Goal: Task Accomplishment & Management: Manage account settings

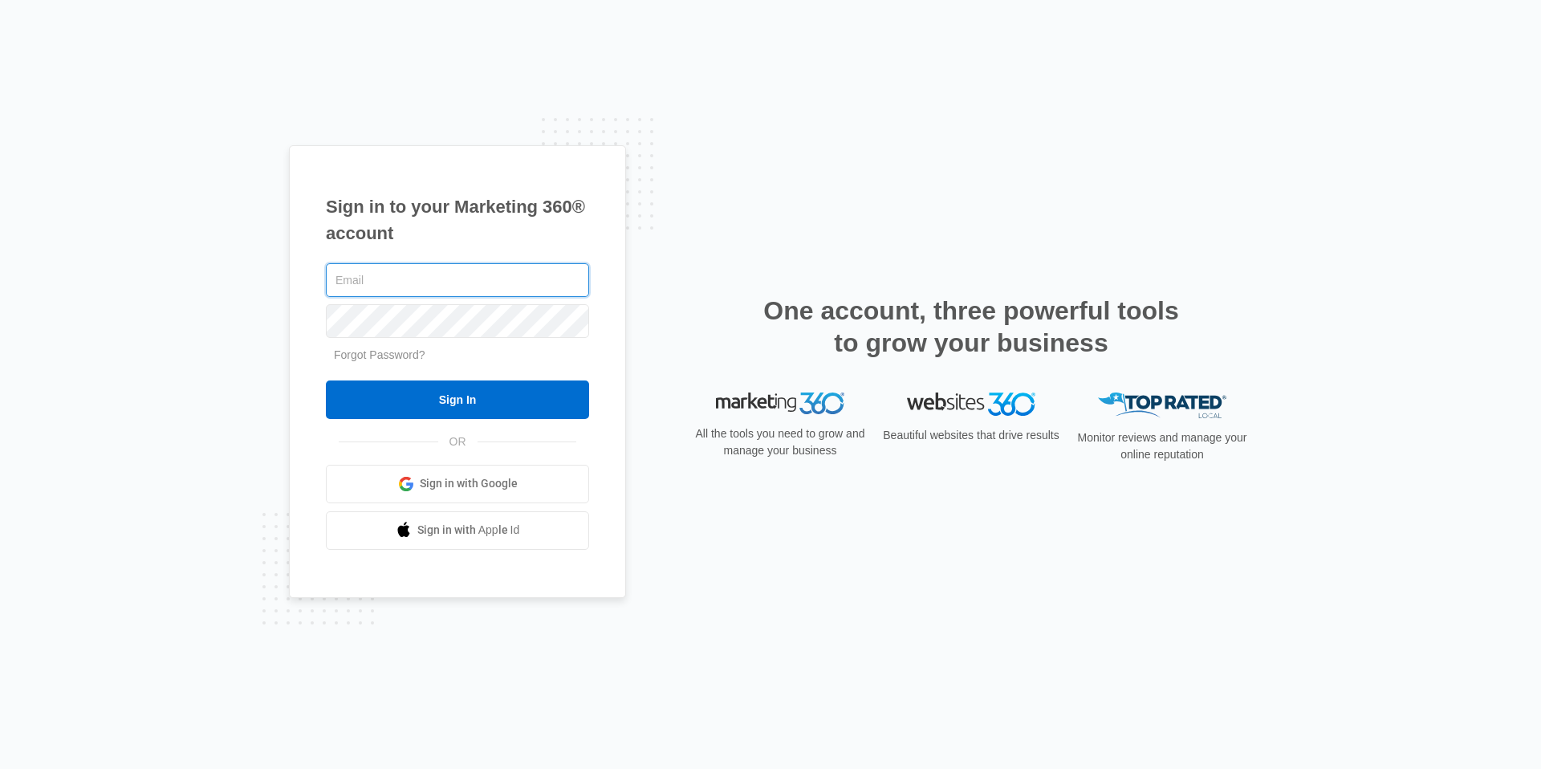
type input "[EMAIL_ADDRESS][DOMAIN_NAME]"
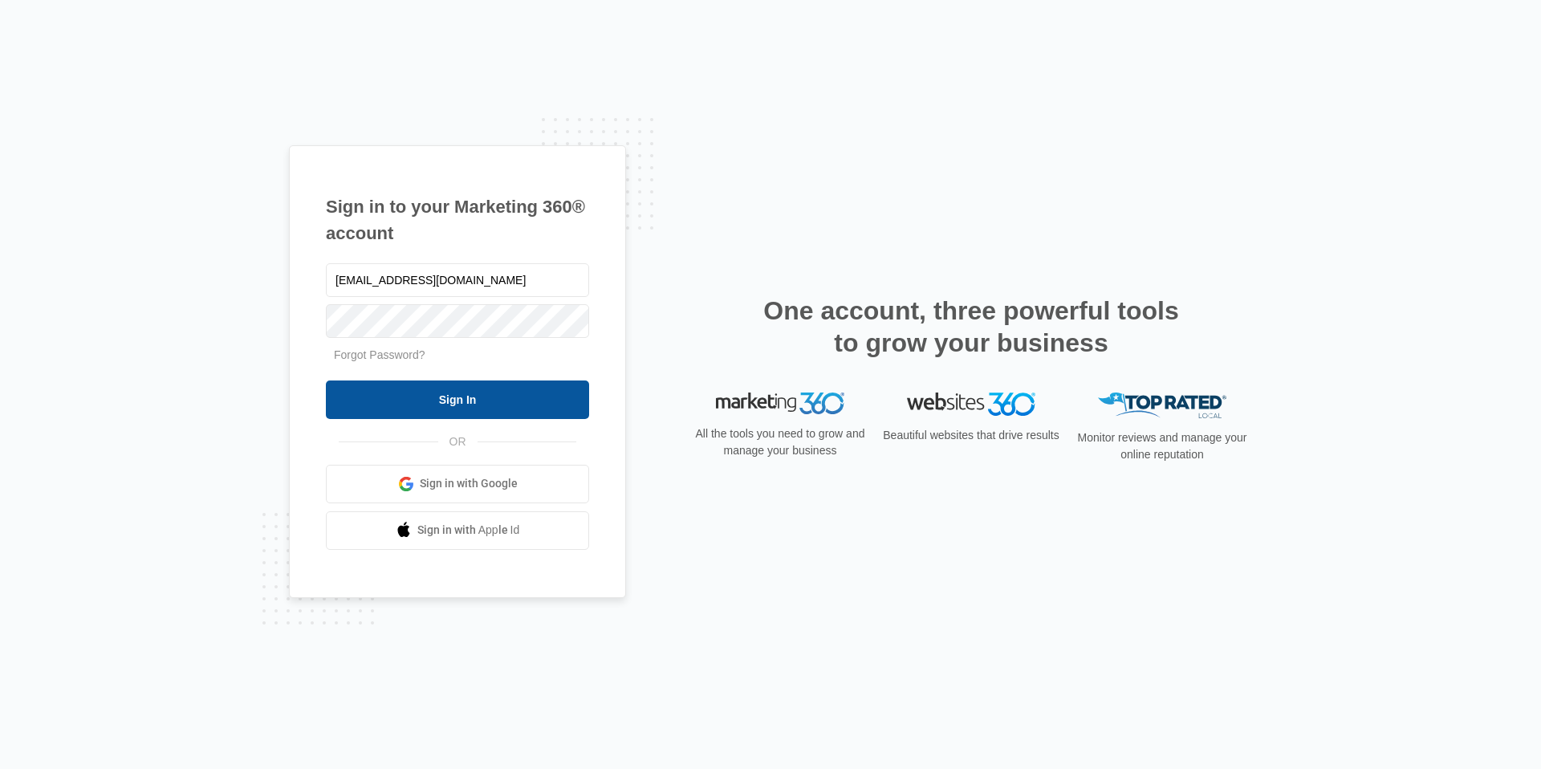
click at [469, 389] on input "Sign In" at bounding box center [457, 399] width 263 height 39
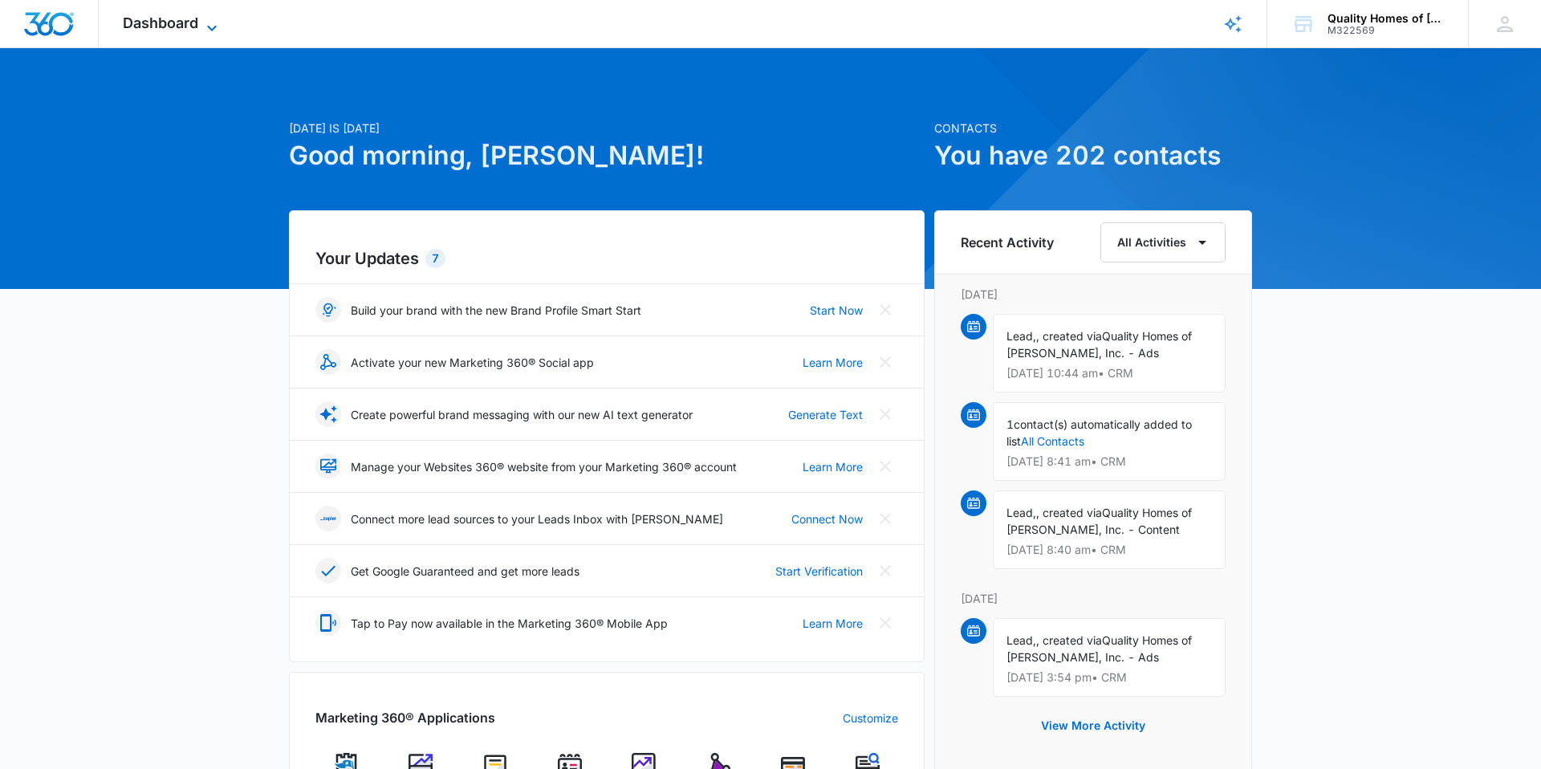
click at [194, 28] on span "Dashboard" at bounding box center [160, 22] width 75 height 17
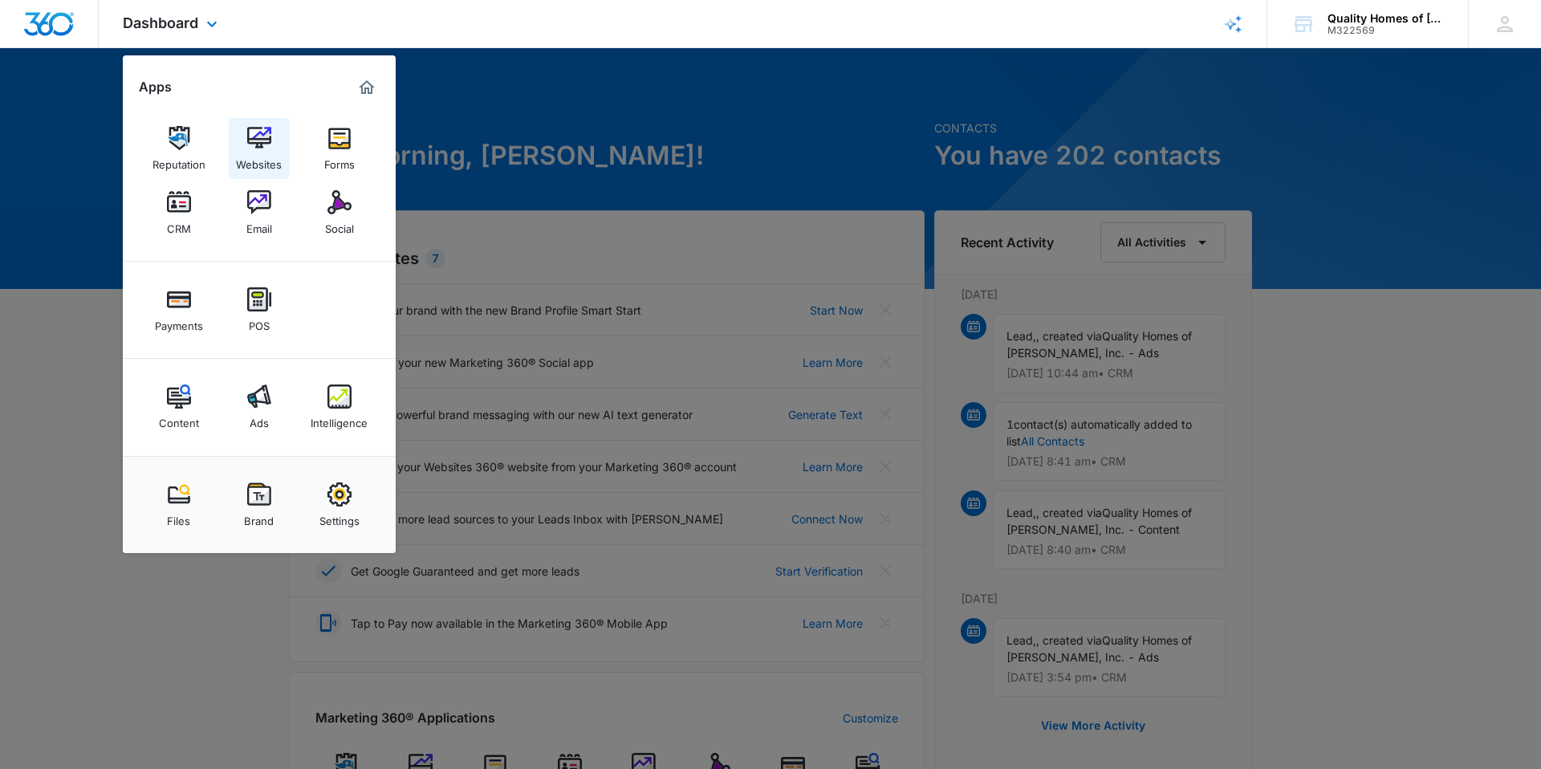
click at [280, 156] on div "Websites" at bounding box center [259, 160] width 46 height 21
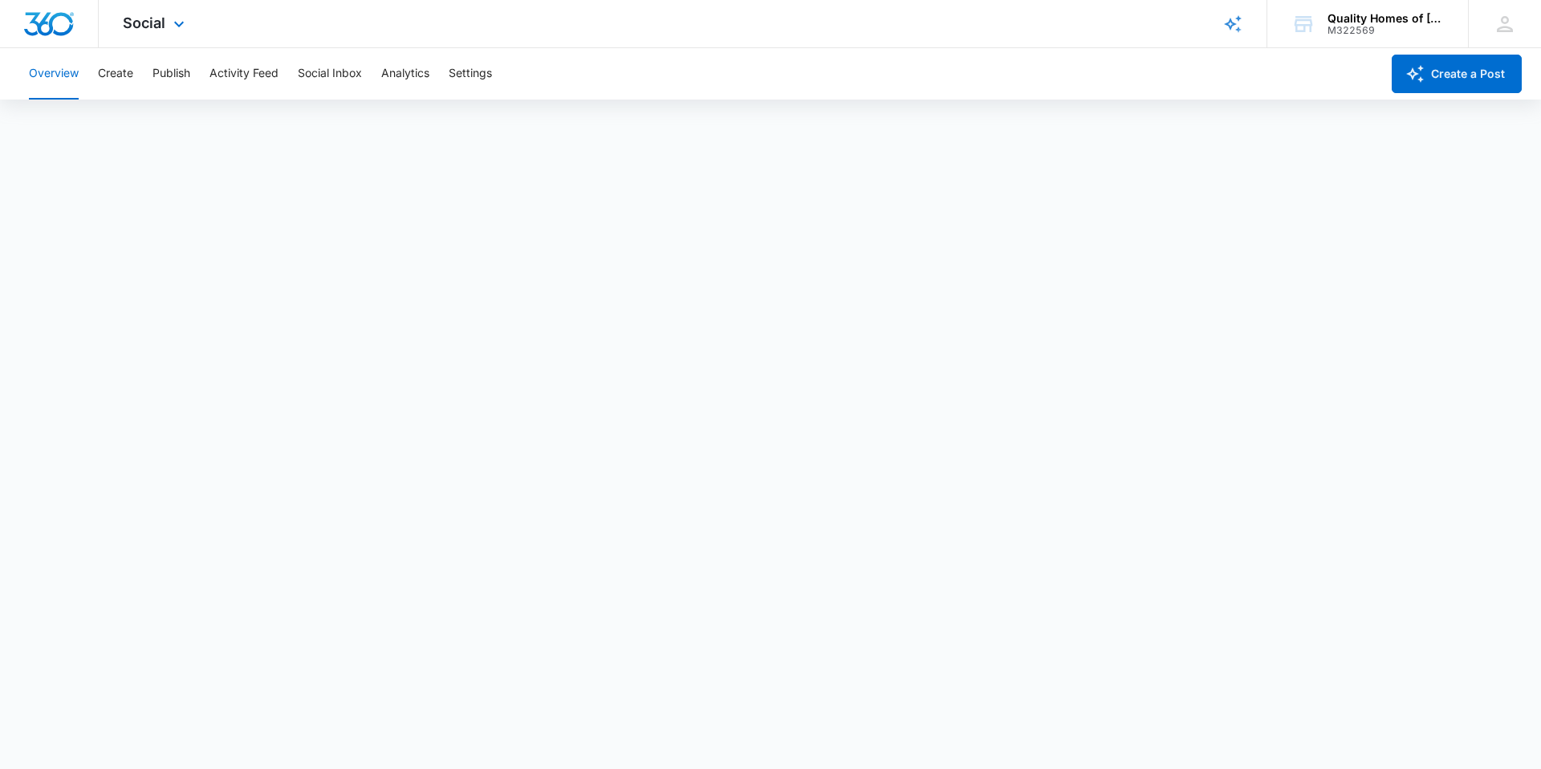
click at [61, 20] on img "Dashboard" at bounding box center [48, 24] width 51 height 24
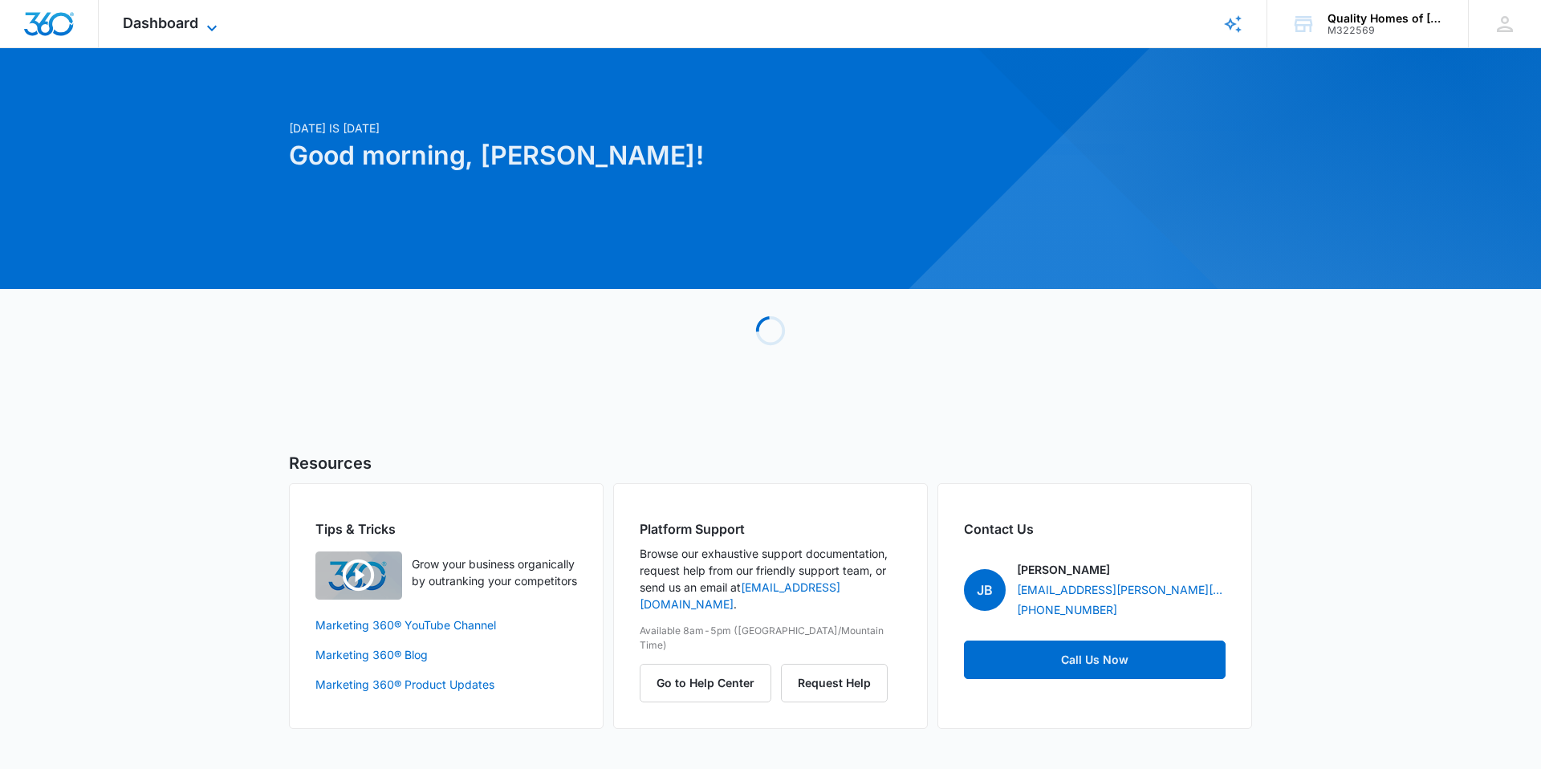
click at [178, 21] on span "Dashboard" at bounding box center [160, 22] width 75 height 17
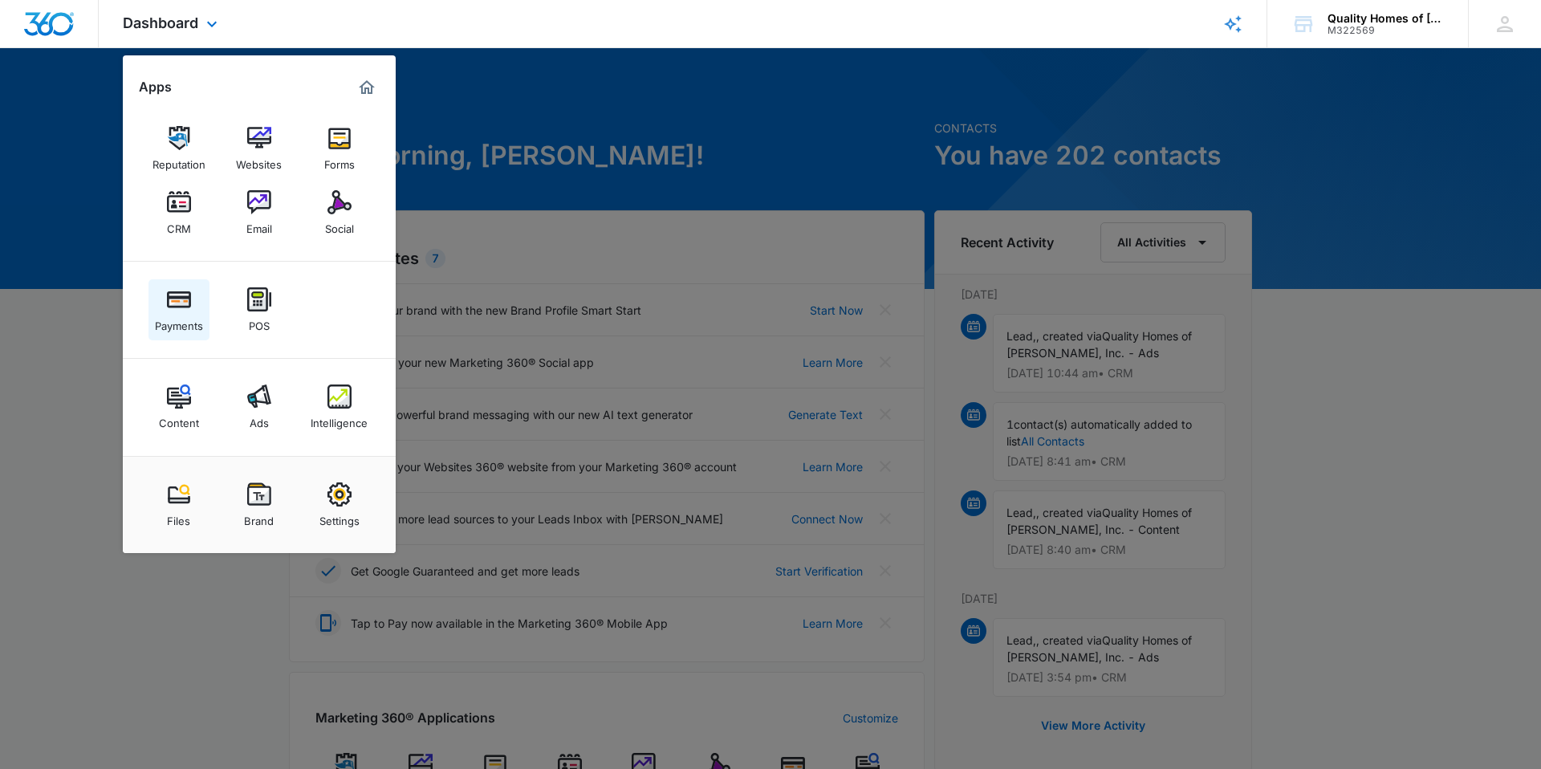
click at [201, 323] on div "Payments" at bounding box center [179, 321] width 48 height 21
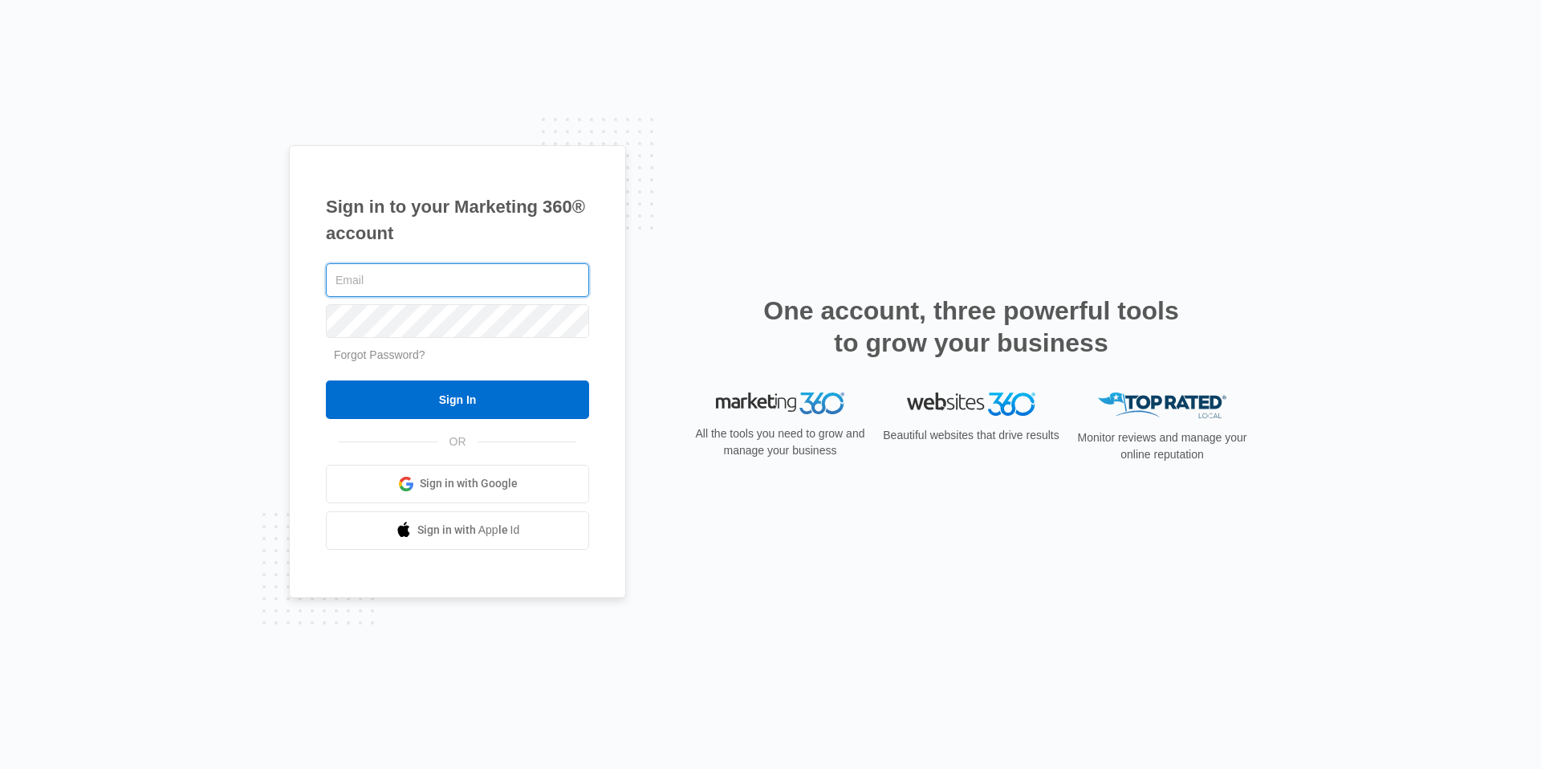
type input "[EMAIL_ADDRESS][DOMAIN_NAME]"
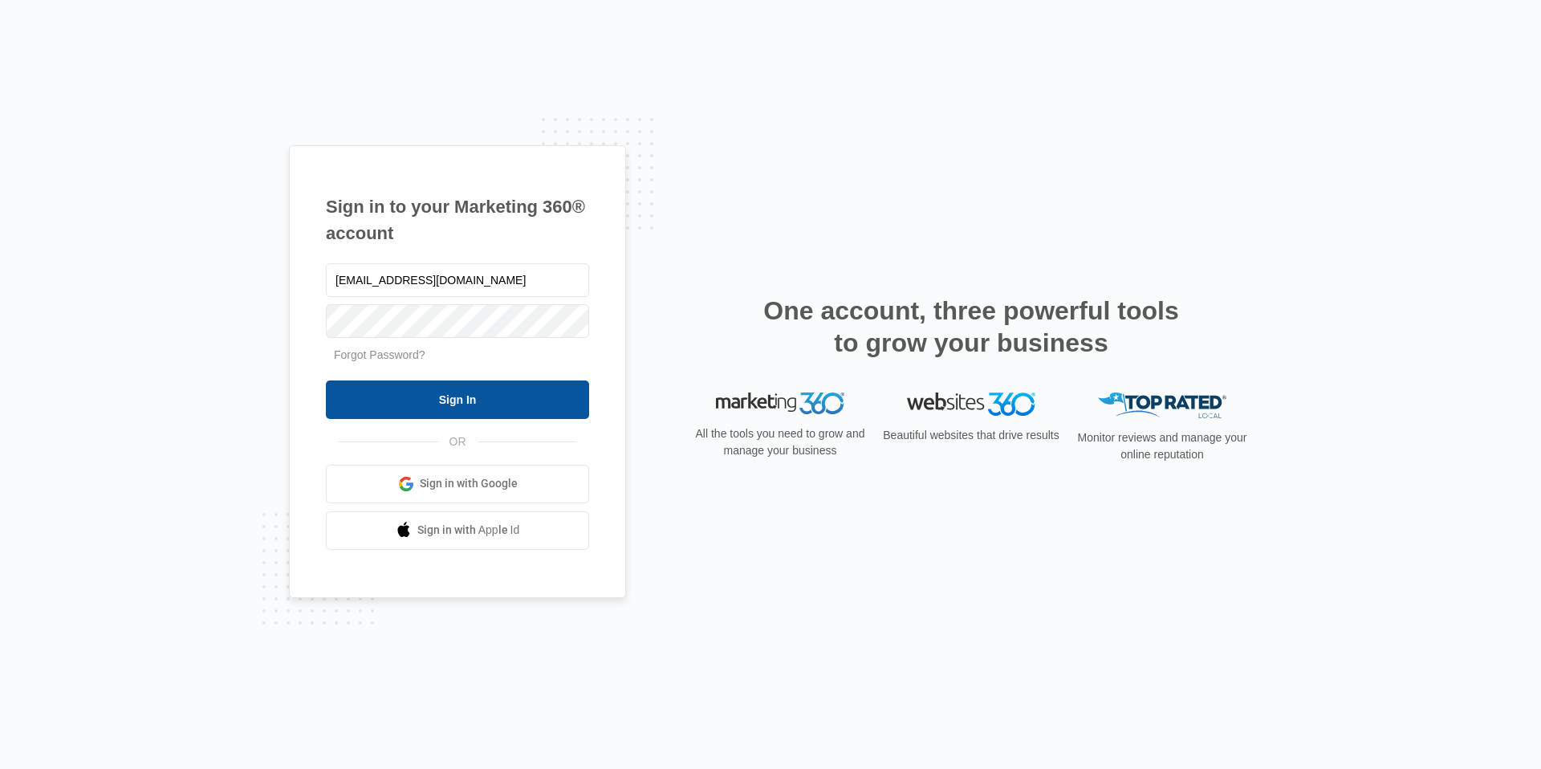
click at [506, 383] on input "Sign In" at bounding box center [457, 399] width 263 height 39
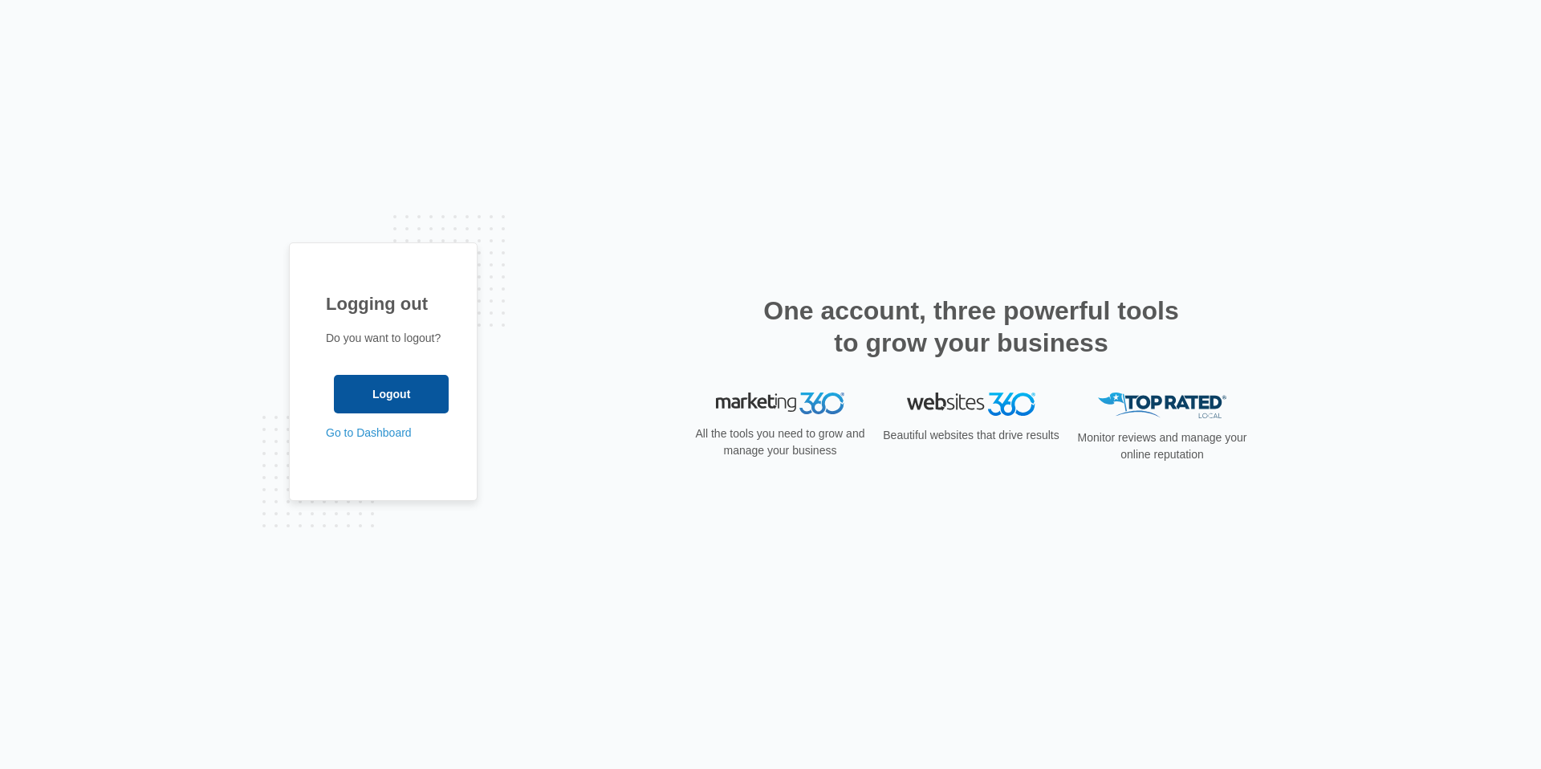
click at [396, 395] on input "Logout" at bounding box center [391, 394] width 115 height 39
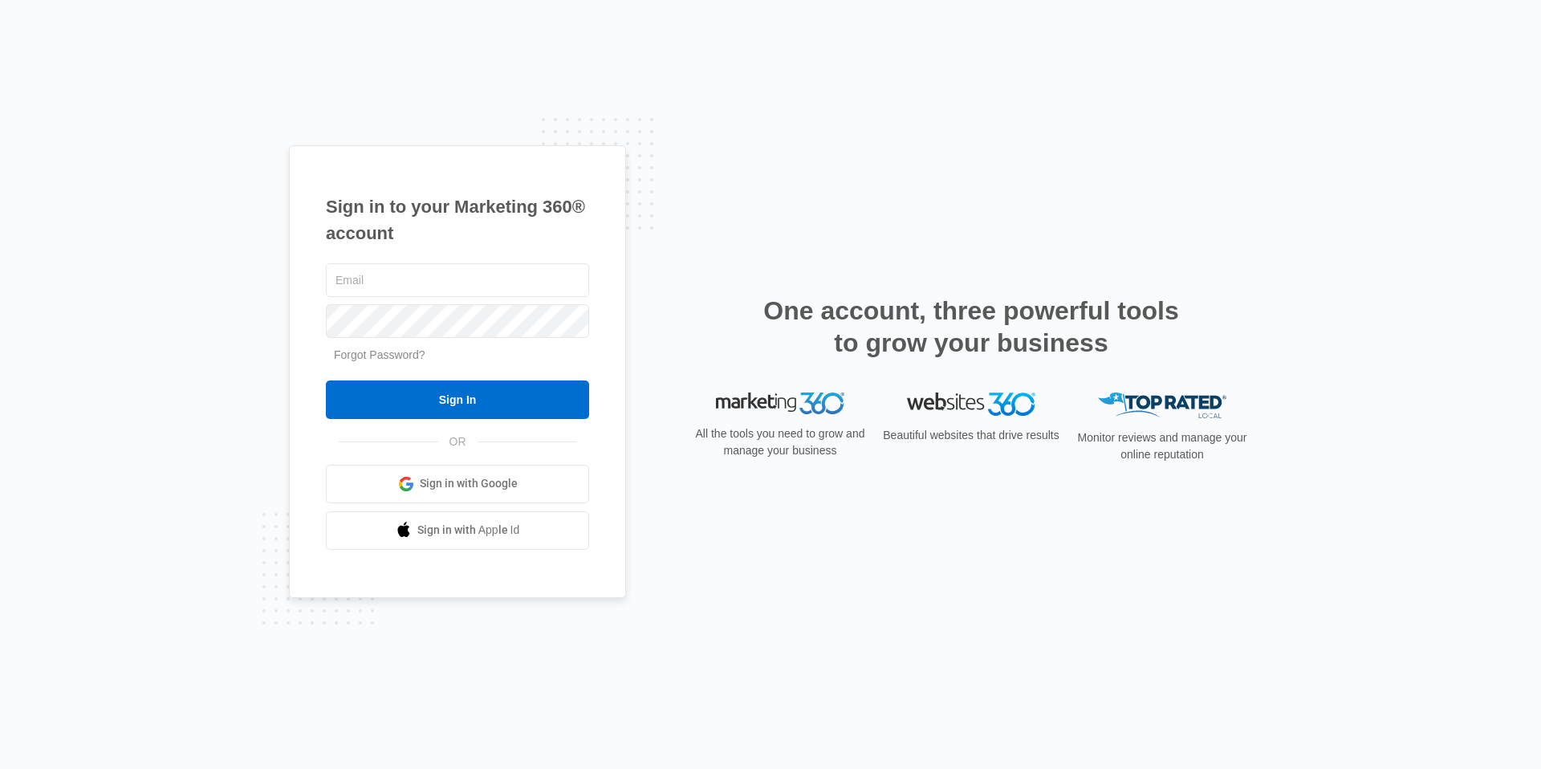
type input "[EMAIL_ADDRESS][DOMAIN_NAME]"
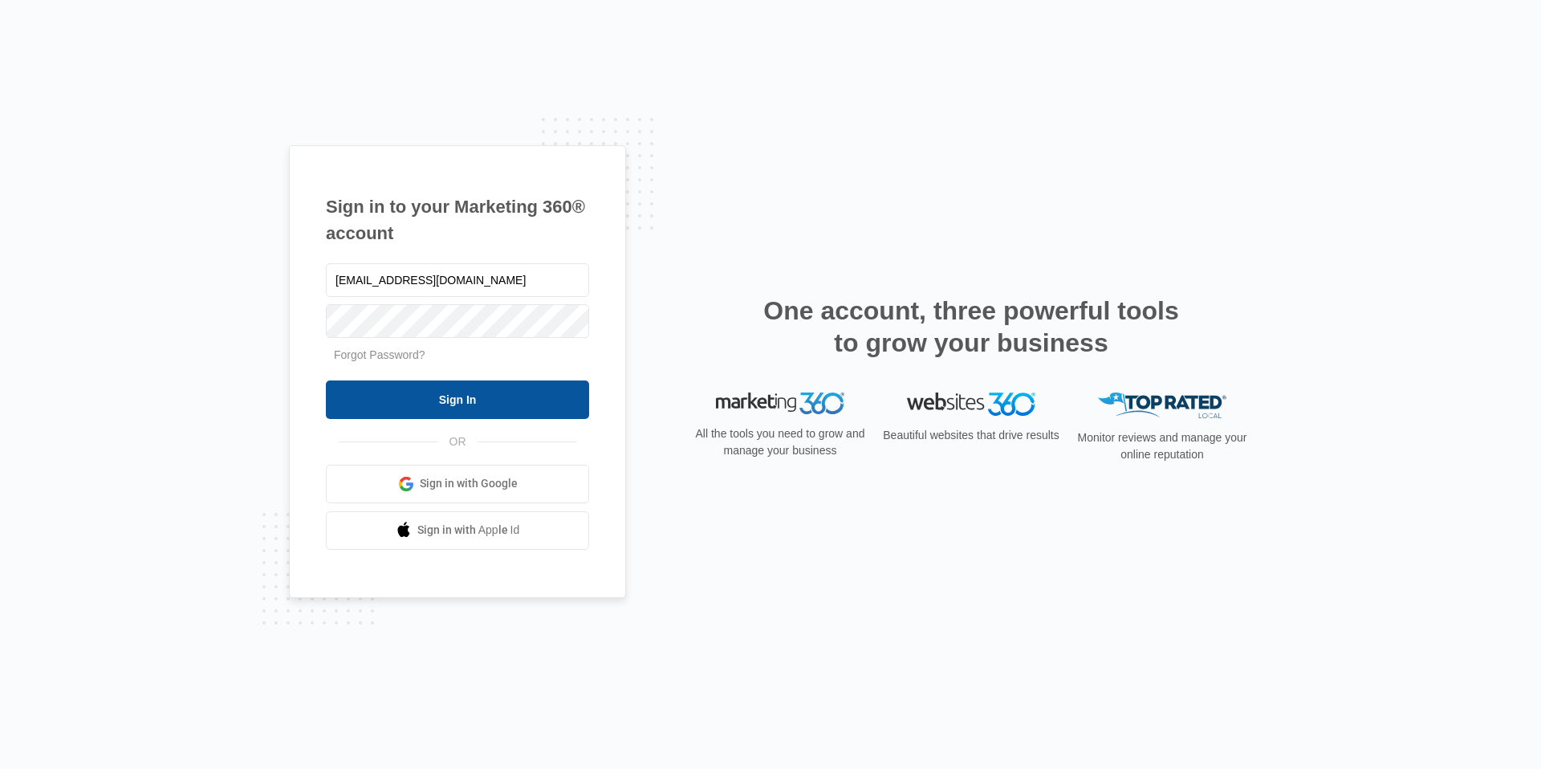
click at [415, 389] on input "Sign In" at bounding box center [457, 399] width 263 height 39
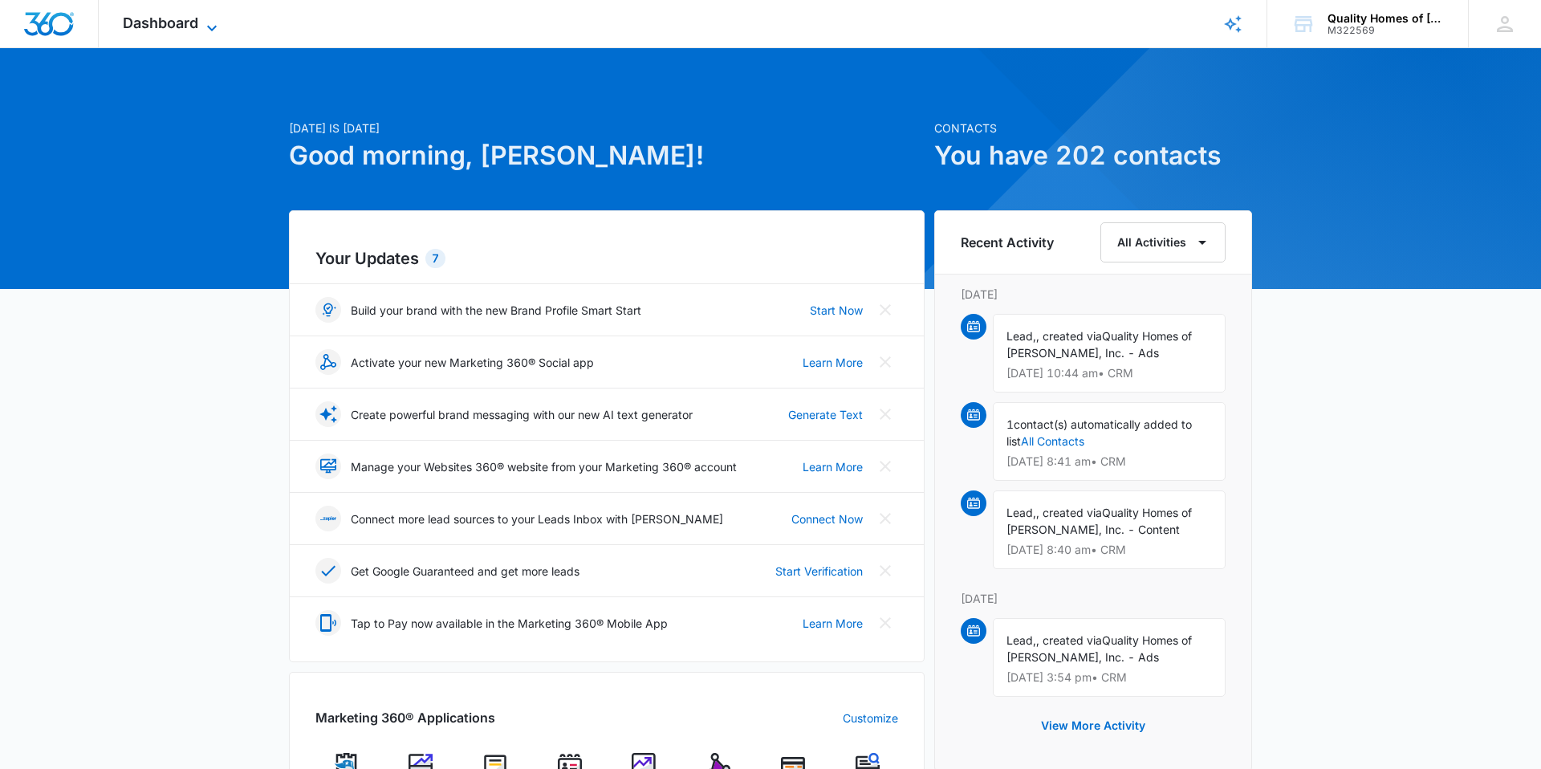
click at [195, 30] on span "Dashboard" at bounding box center [160, 22] width 75 height 17
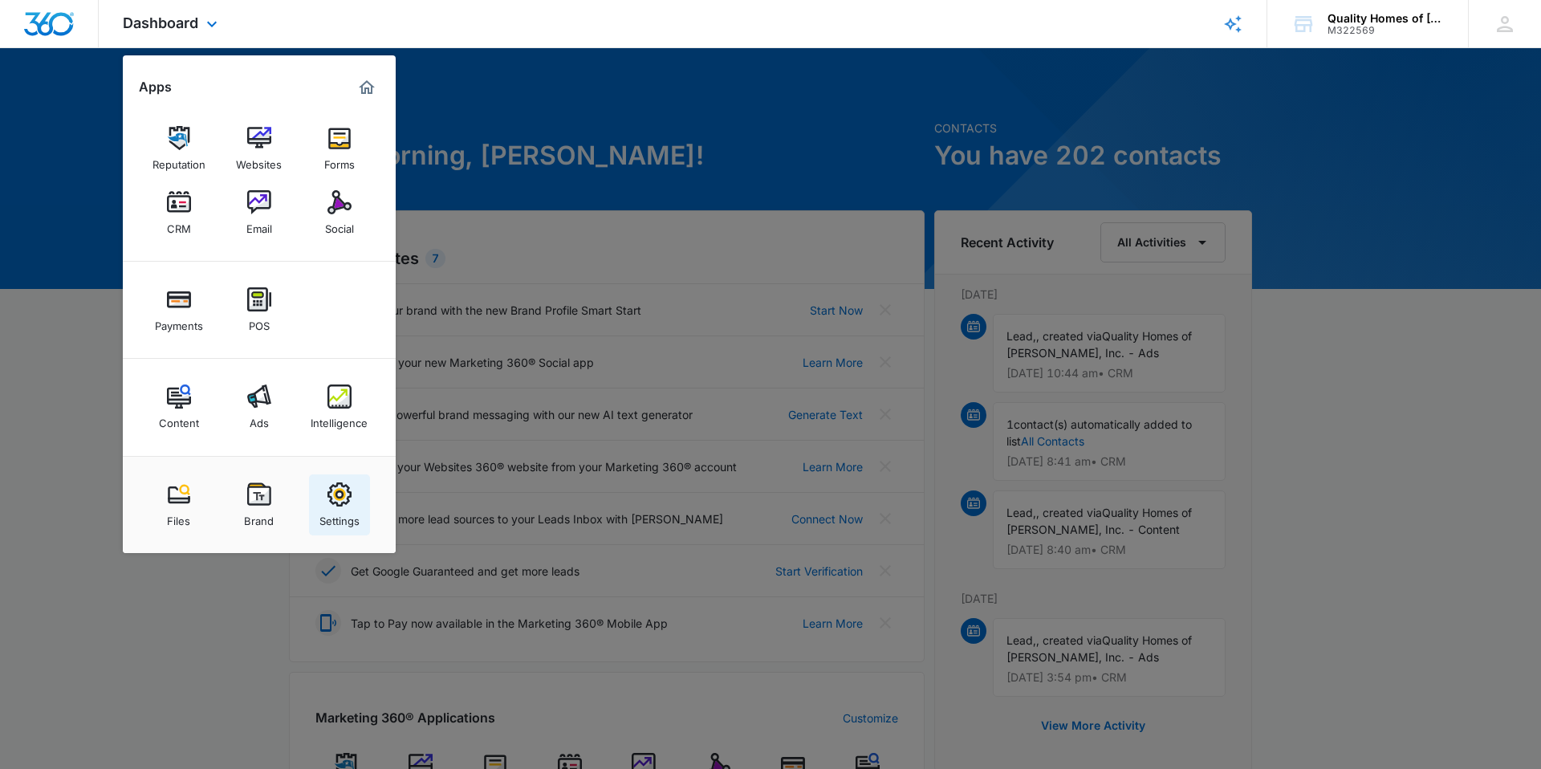
click at [345, 492] on img at bounding box center [339, 494] width 24 height 24
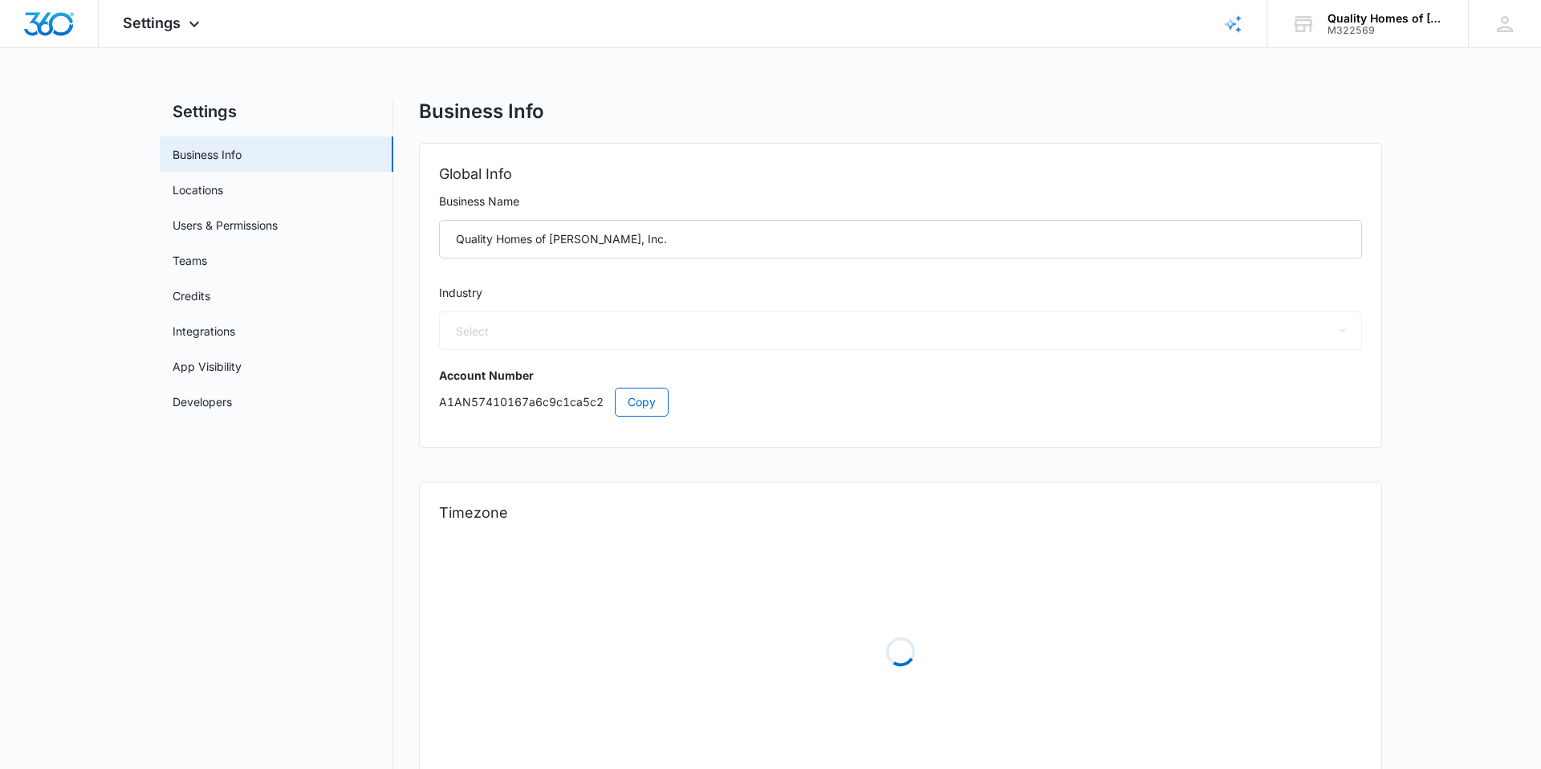
select select "35"
select select "US"
select select "America/Chicago"
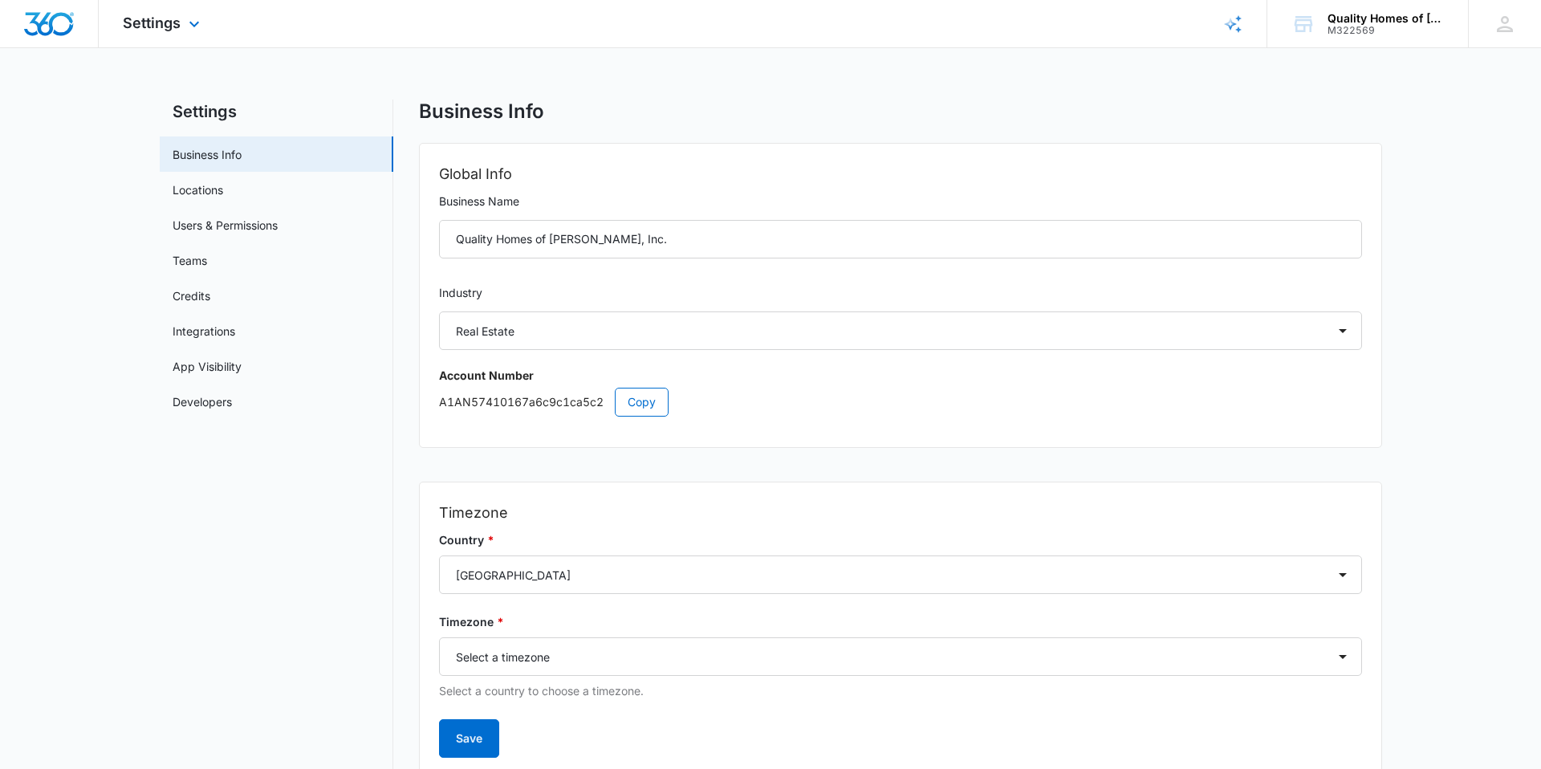
click at [37, 13] on img "Dashboard" at bounding box center [48, 24] width 51 height 24
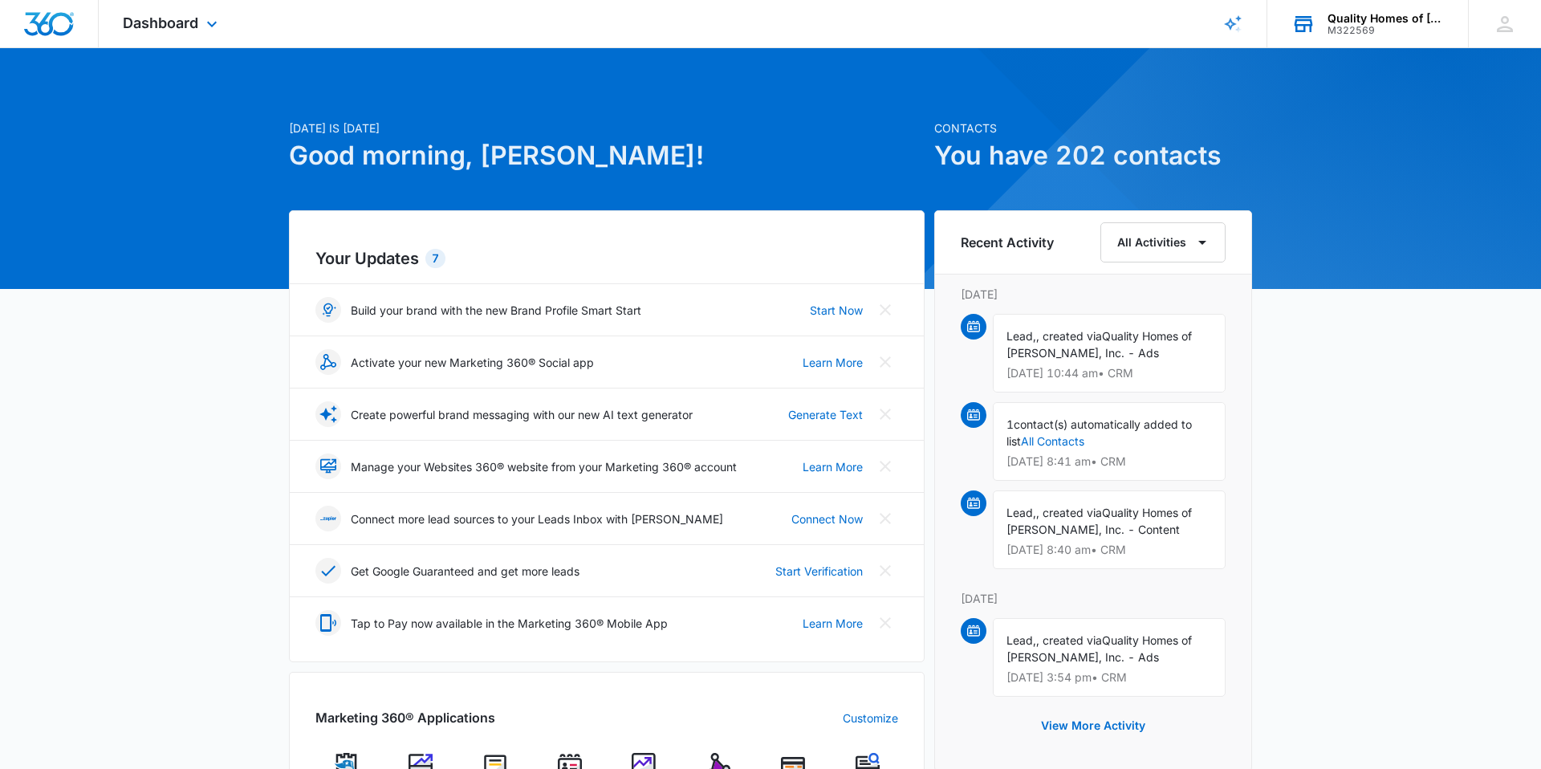
click at [1365, 30] on div "M322569" at bounding box center [1385, 30] width 117 height 11
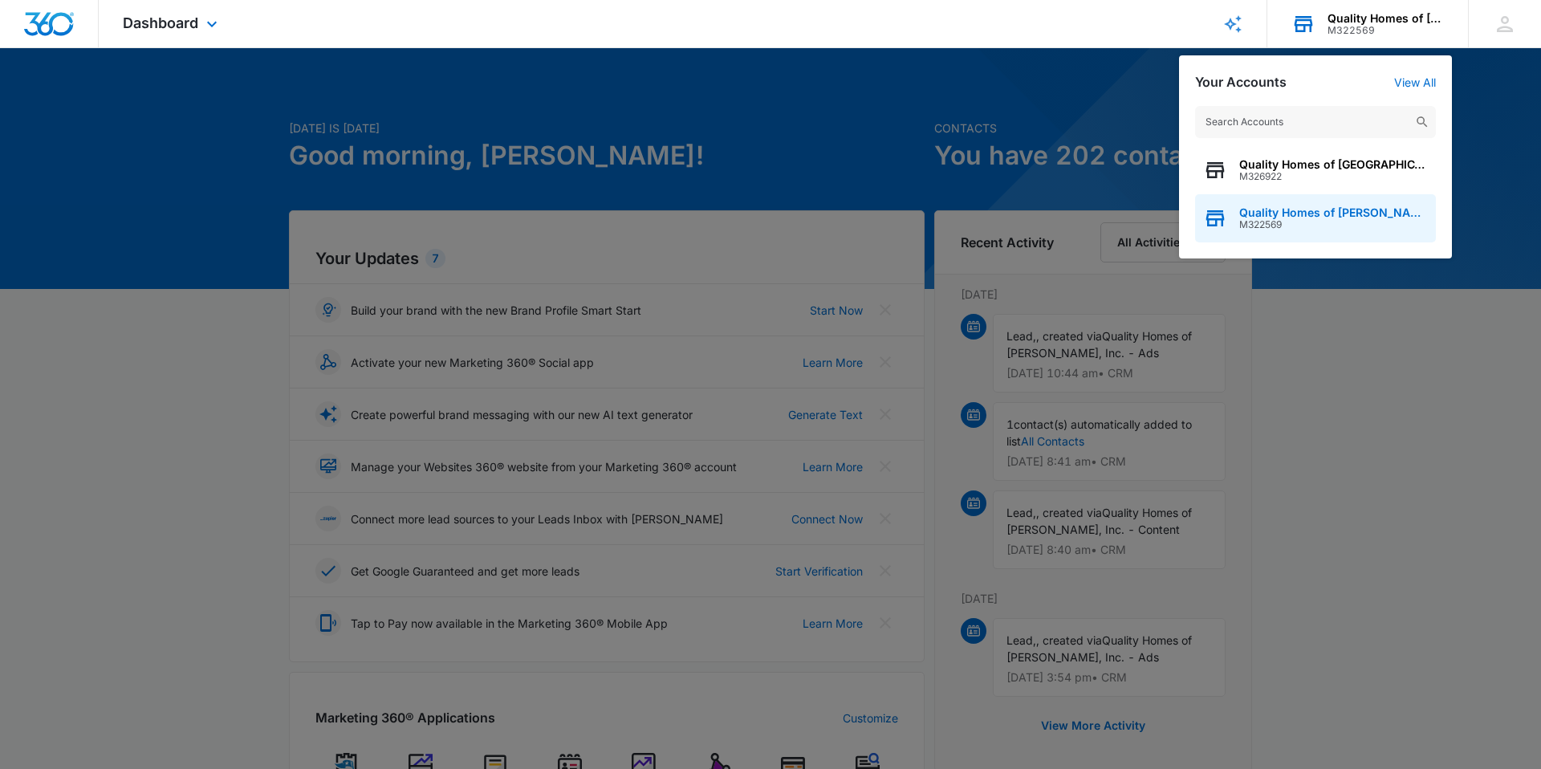
click at [1347, 217] on span "Quality Homes of [PERSON_NAME], Inc." at bounding box center [1333, 212] width 189 height 13
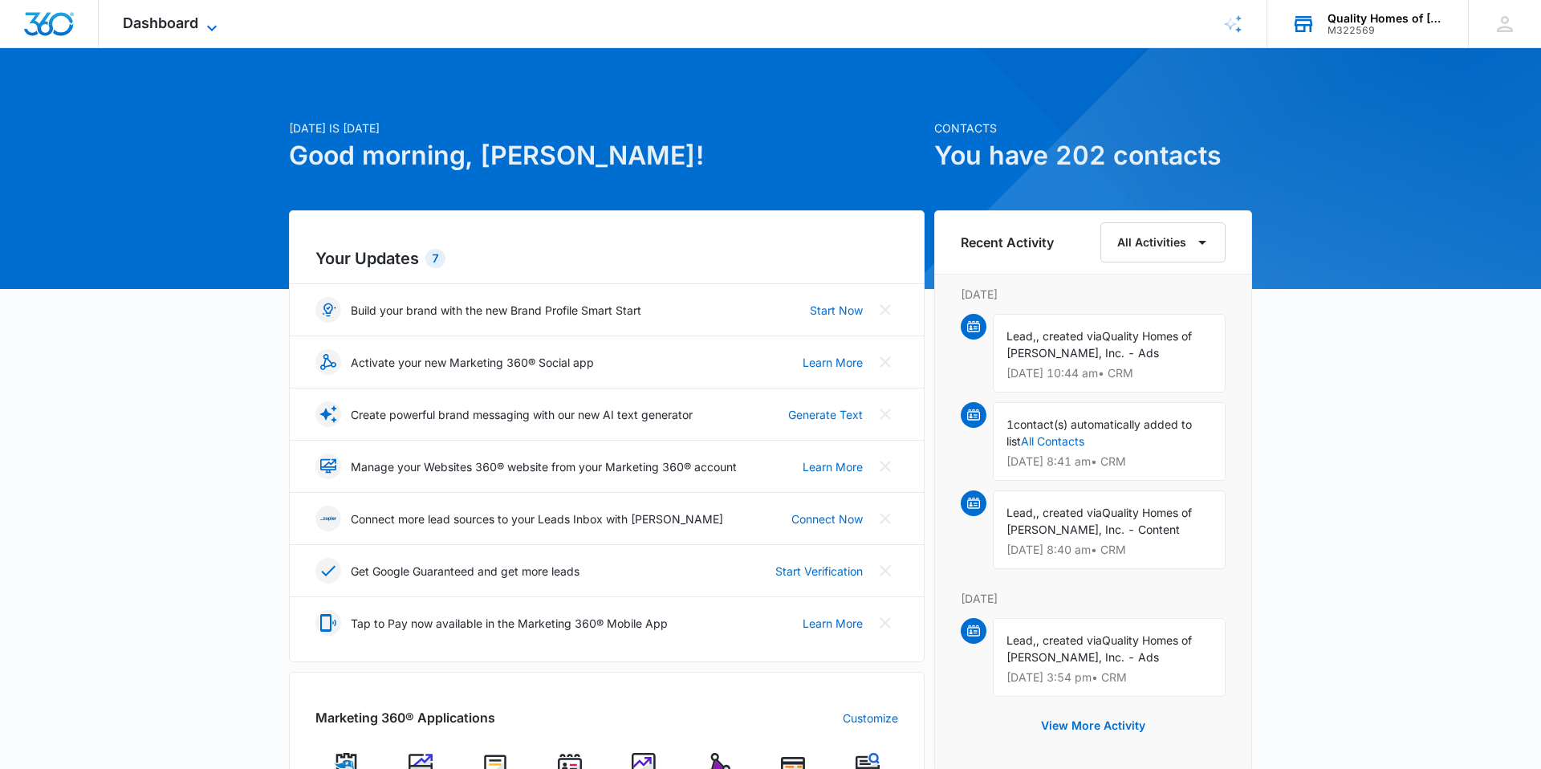
click at [143, 30] on span "Dashboard" at bounding box center [160, 22] width 75 height 17
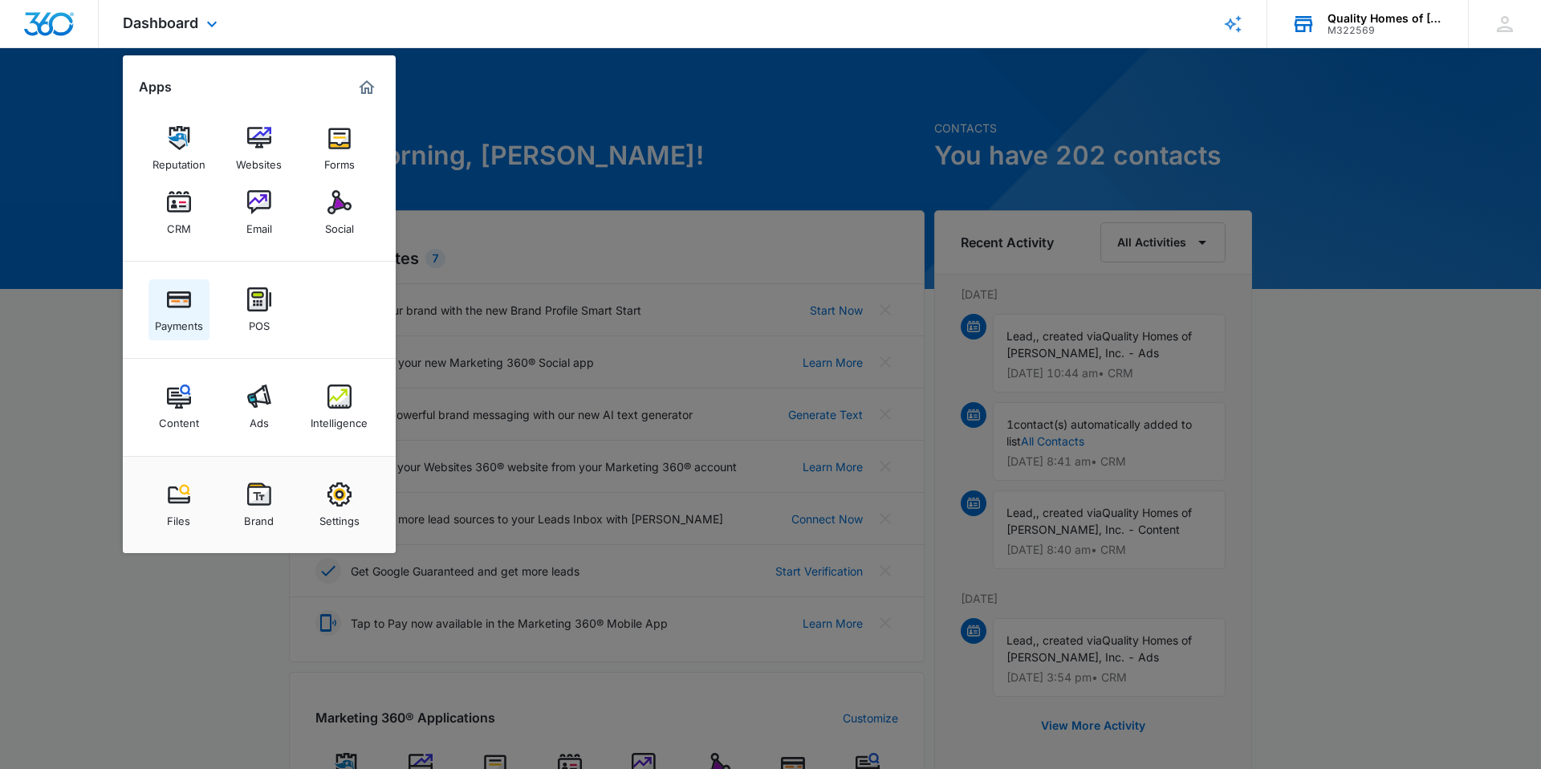
click at [205, 308] on link "Payments" at bounding box center [178, 309] width 61 height 61
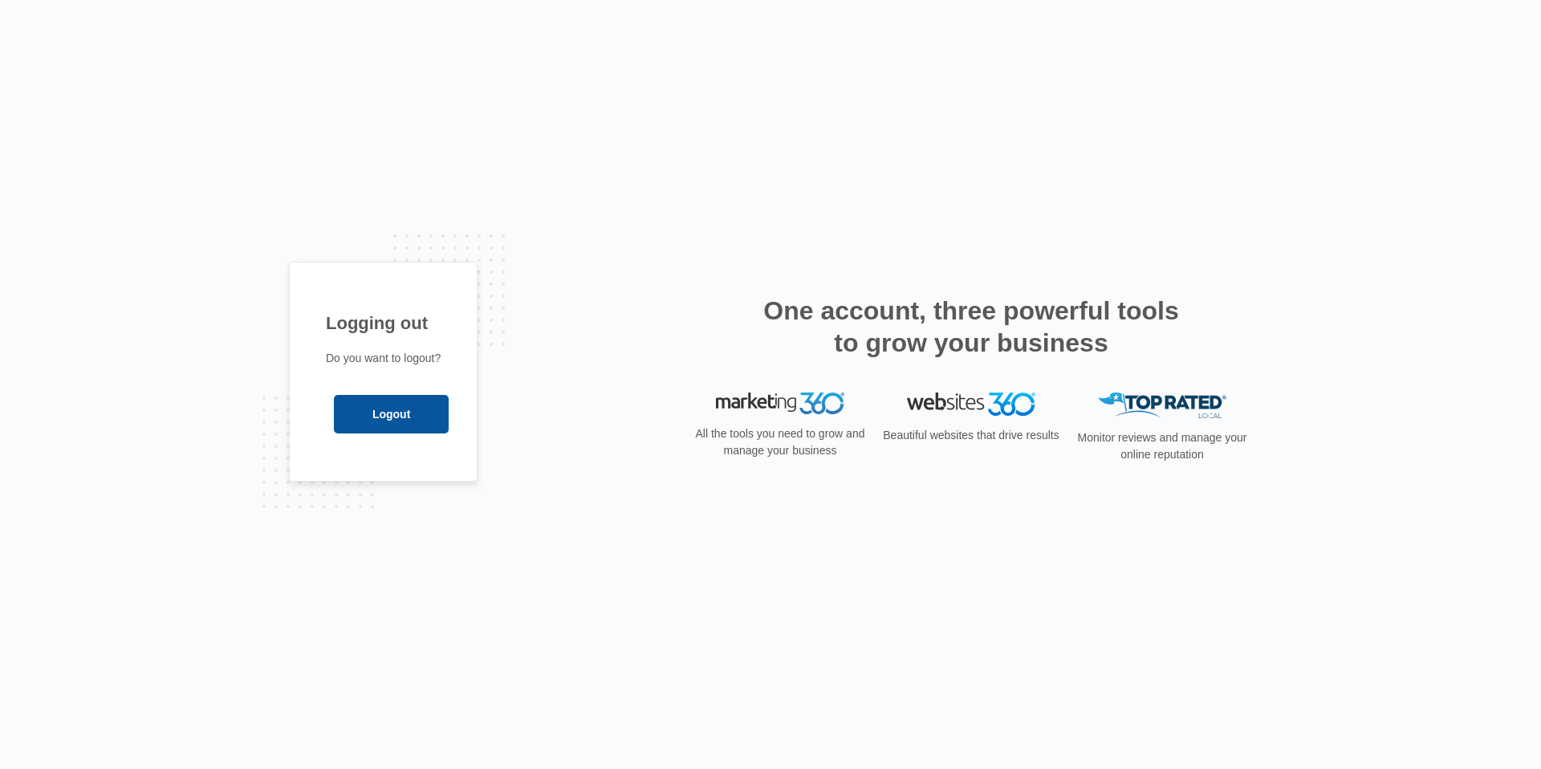
click at [352, 407] on input "Logout" at bounding box center [391, 414] width 115 height 39
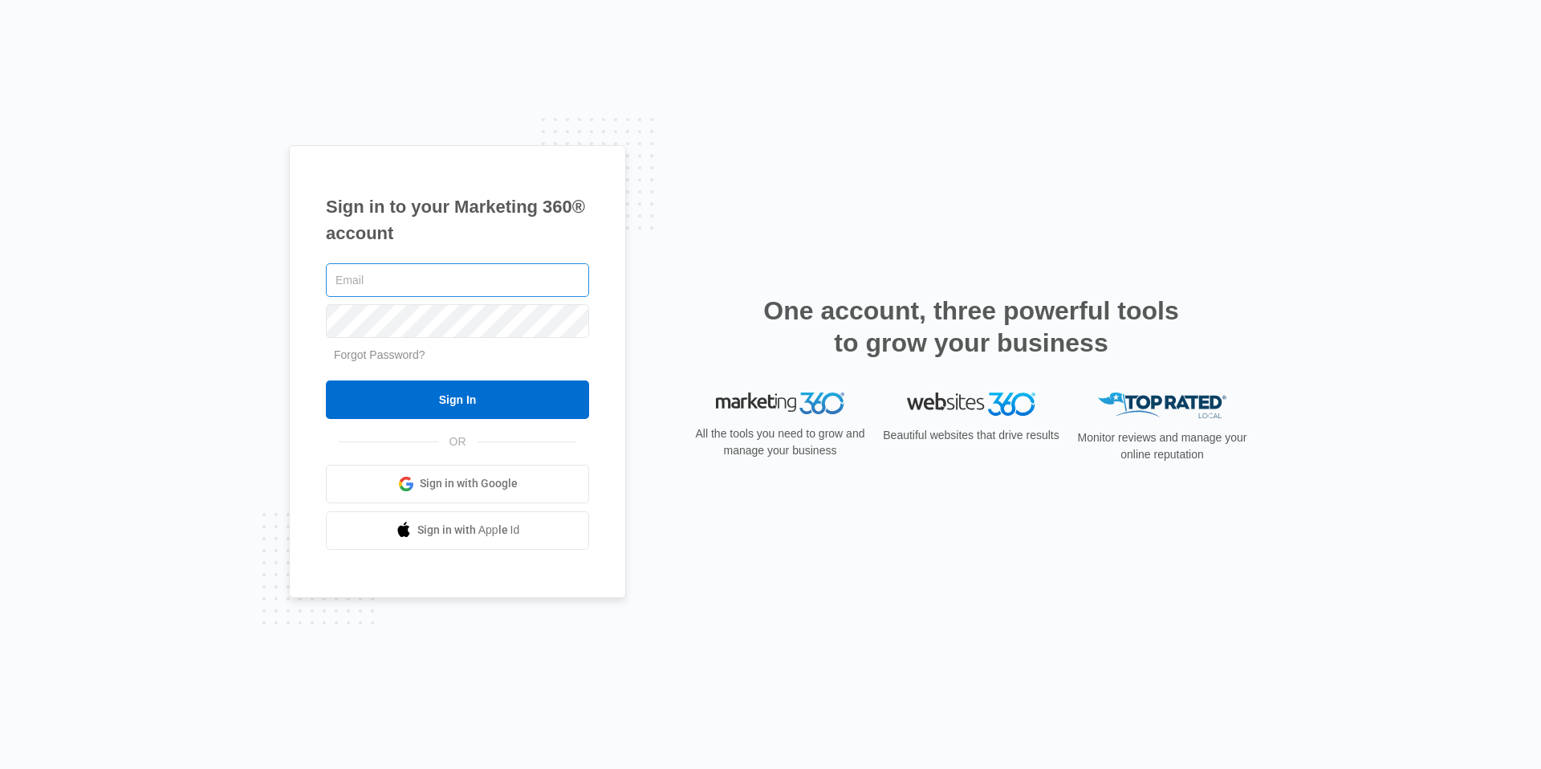
click at [404, 284] on input "text" at bounding box center [457, 280] width 263 height 34
type input "qhmbookkeeping@gmail.com"
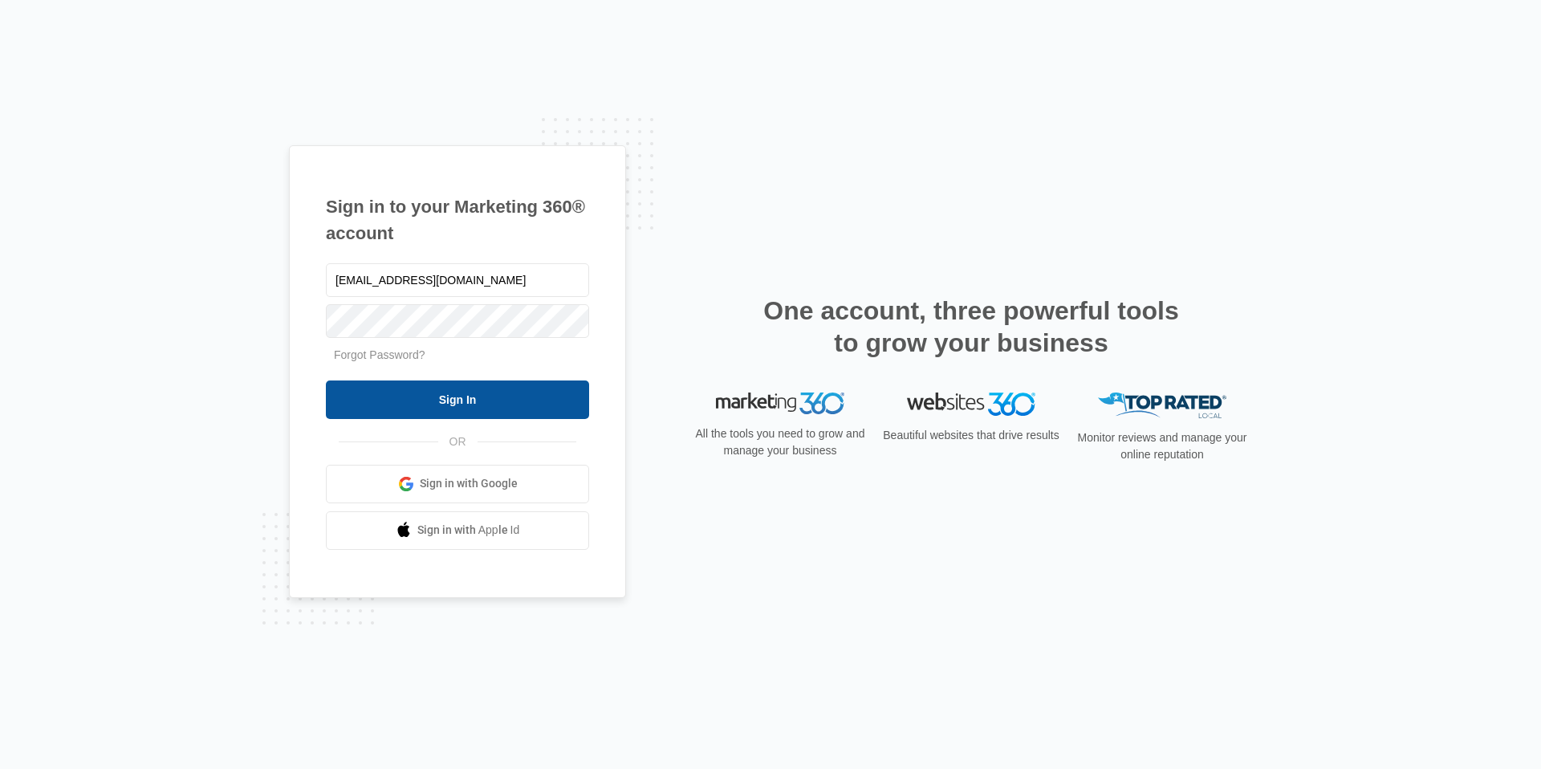
click at [469, 396] on input "Sign In" at bounding box center [457, 399] width 263 height 39
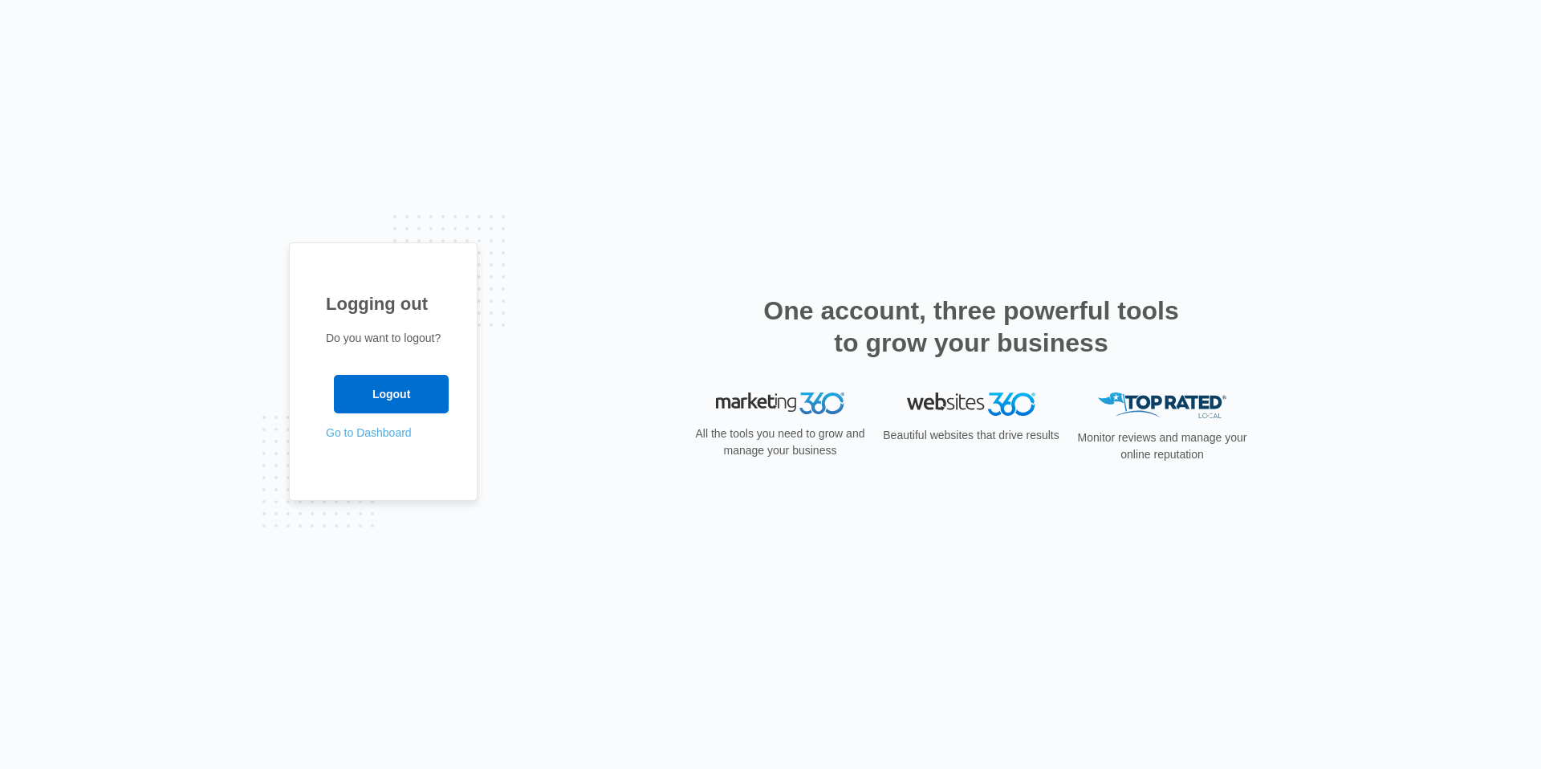
click at [358, 435] on link "Go to Dashboard" at bounding box center [369, 432] width 86 height 13
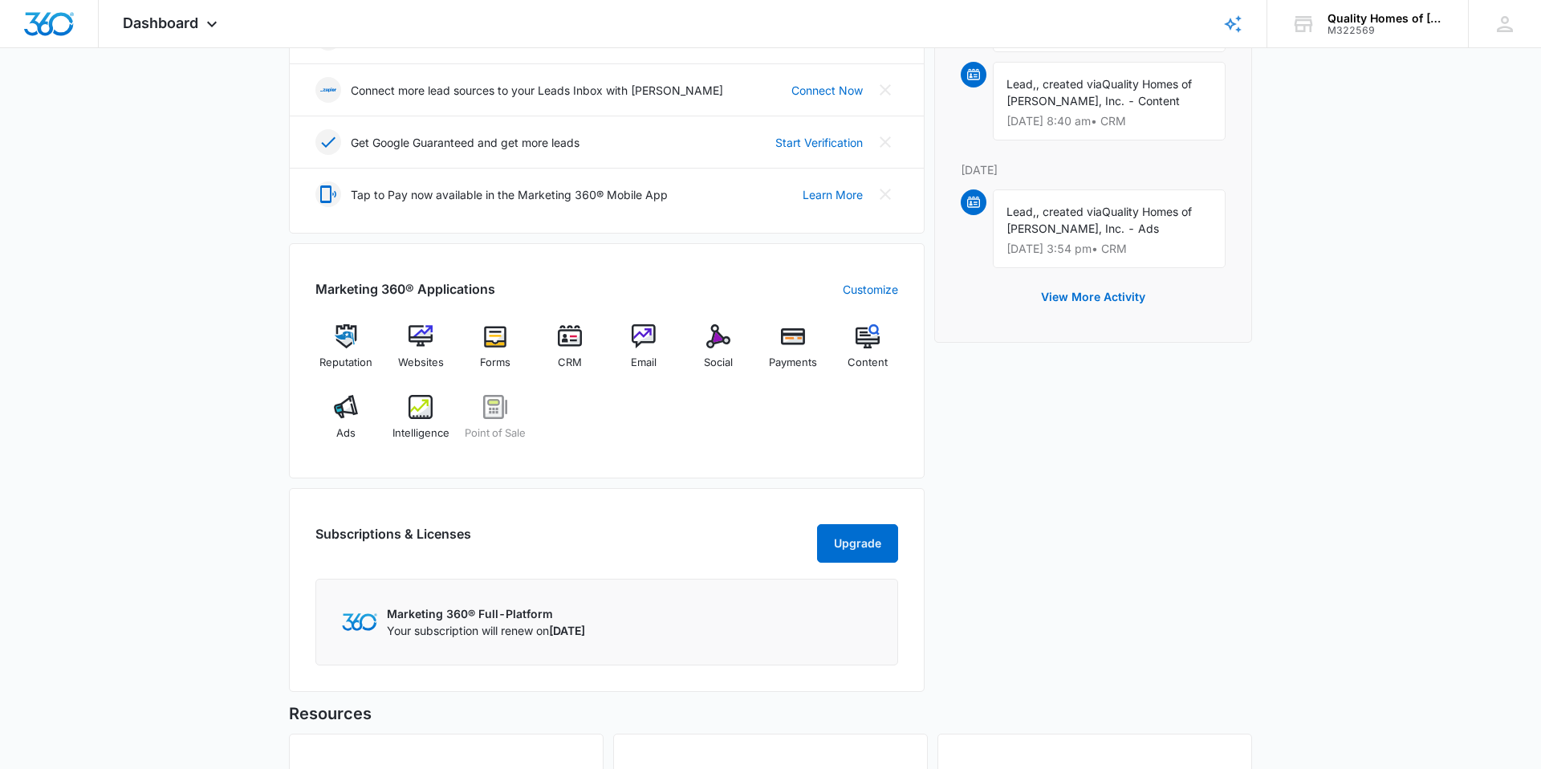
scroll to position [443, 0]
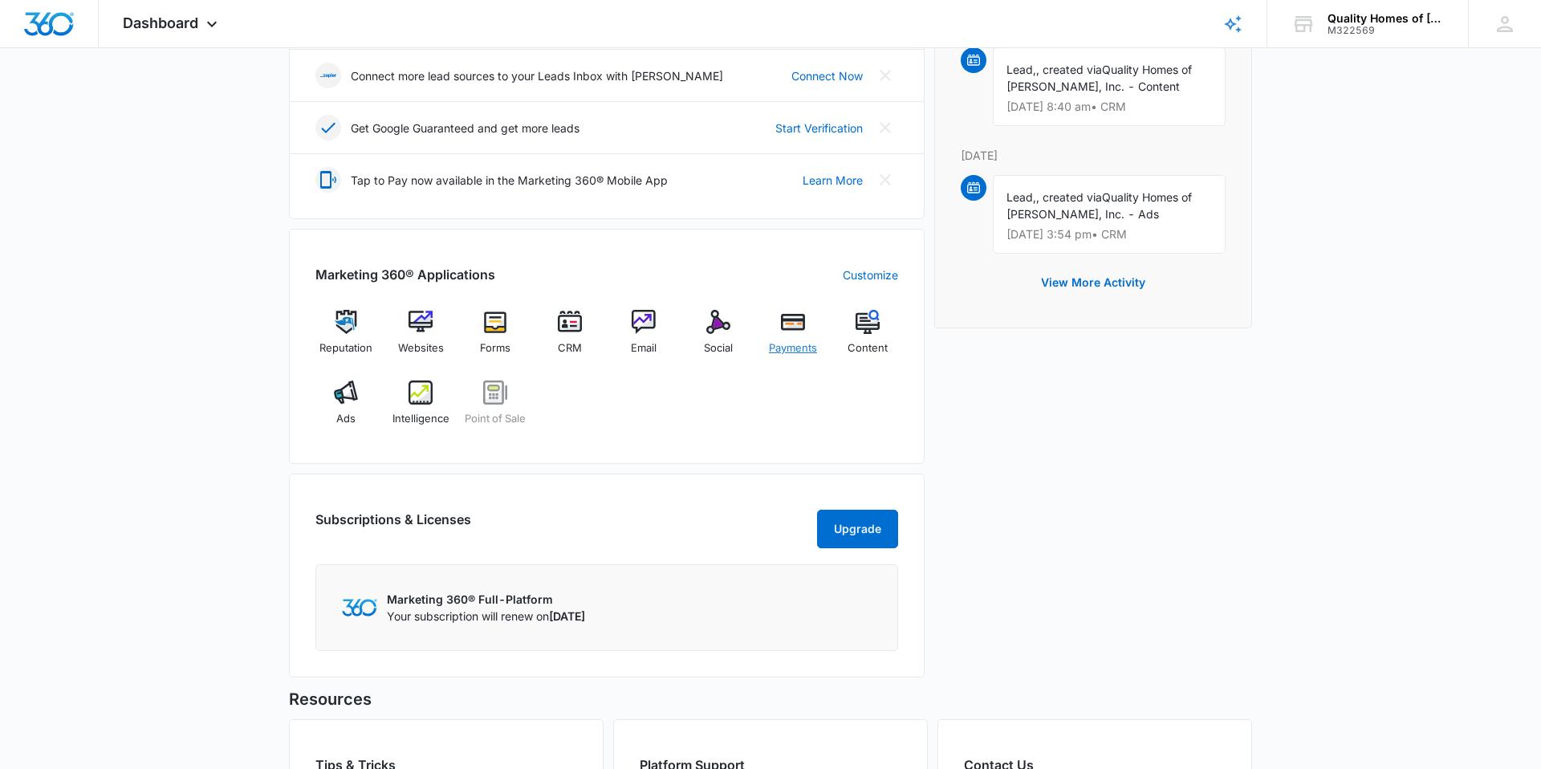
click at [790, 327] on img at bounding box center [793, 322] width 24 height 24
